Goal: Information Seeking & Learning: Check status

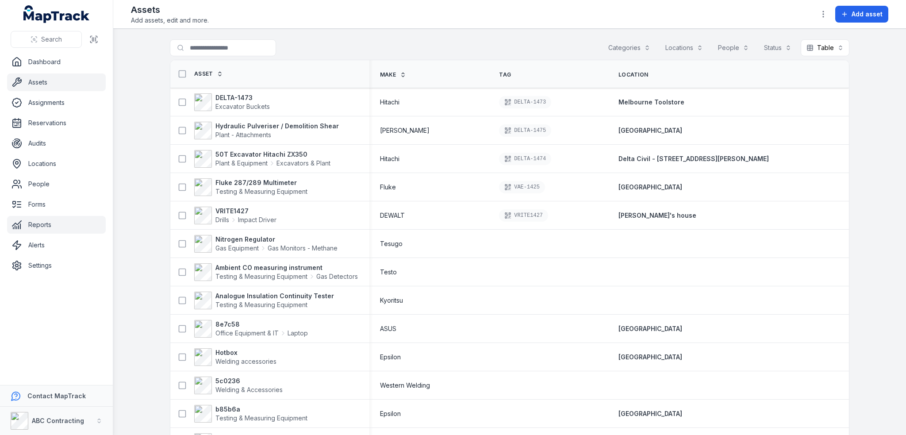
click at [48, 229] on link "Reports" at bounding box center [56, 225] width 99 height 18
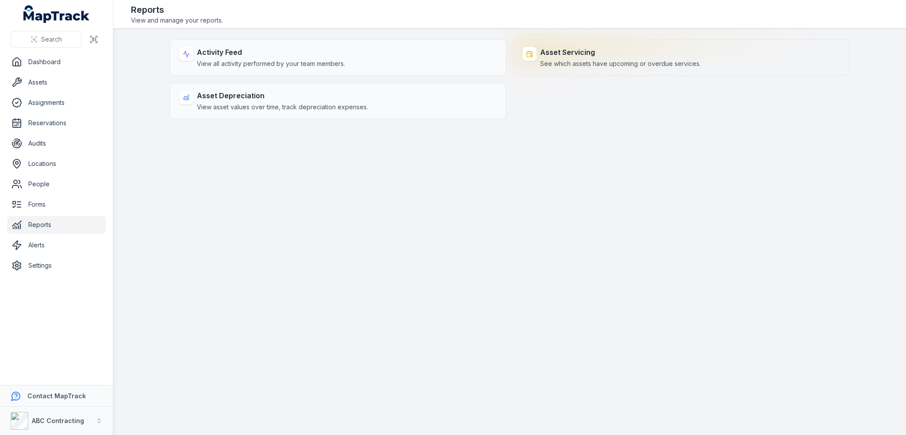
click at [593, 60] on span "See which assets have upcoming or overdue services." at bounding box center [620, 63] width 161 height 9
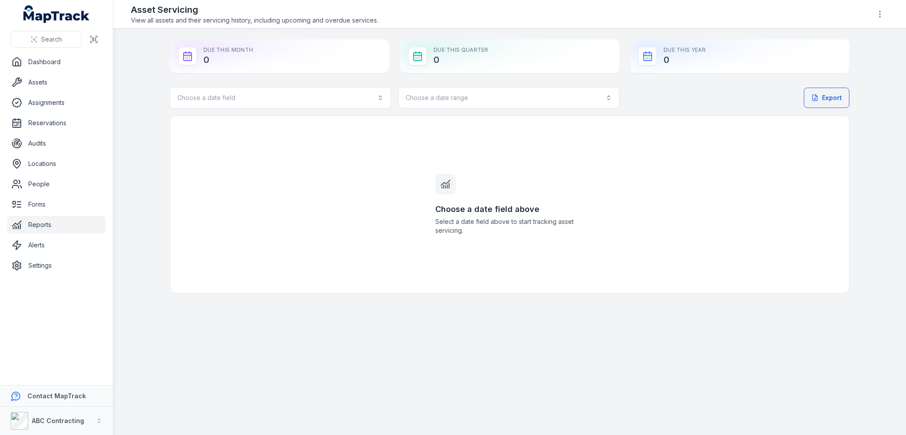
click at [37, 231] on link "Reports" at bounding box center [56, 225] width 99 height 18
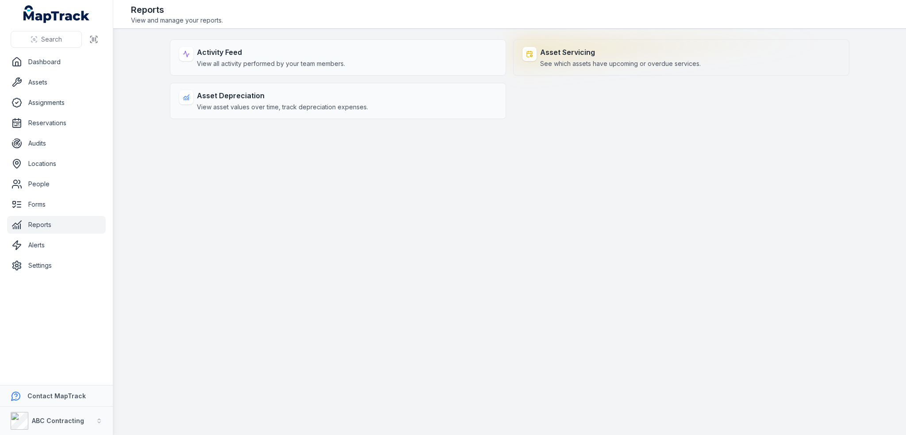
click at [593, 58] on div "Asset Servicing See which assets have upcoming or overdue services." at bounding box center [620, 57] width 161 height 21
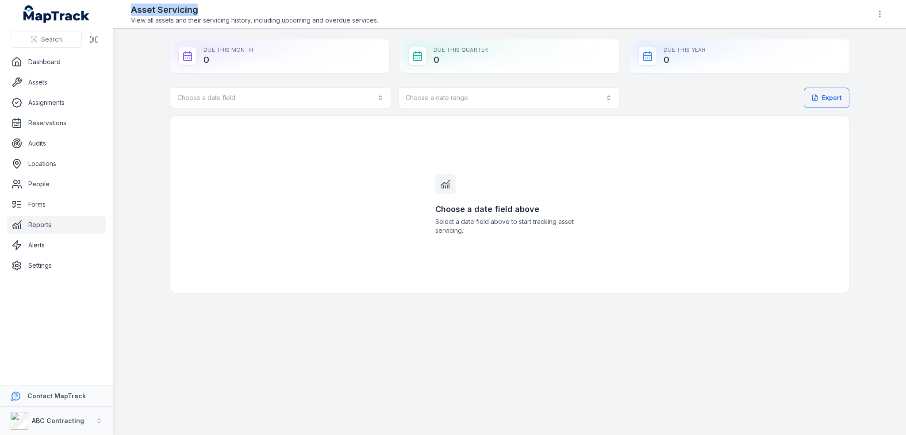
drag, startPoint x: 198, startPoint y: 7, endPoint x: 128, endPoint y: 7, distance: 69.9
click at [128, 7] on header "Toggle Navigation Asset Servicing View all assets and their servicing history, …" at bounding box center [509, 14] width 793 height 29
copy h2 "Asset Servicing"
click at [40, 225] on link "Reports" at bounding box center [56, 225] width 99 height 18
